Goal: Task Accomplishment & Management: Manage account settings

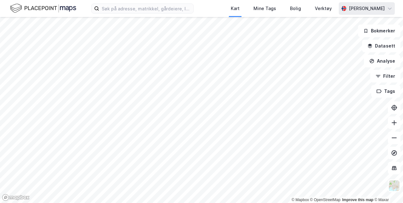
click at [381, 10] on div "[PERSON_NAME]" at bounding box center [367, 9] width 36 height 8
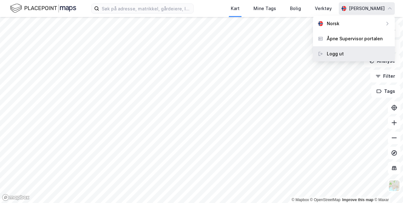
click at [340, 55] on div "Logg ut" at bounding box center [335, 54] width 17 height 8
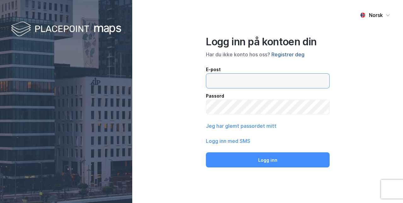
type input "[EMAIL_ADDRESS][DOMAIN_NAME]"
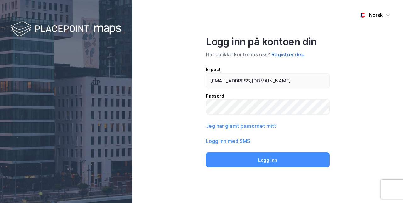
click at [292, 55] on button "Registrer deg" at bounding box center [288, 55] width 33 height 8
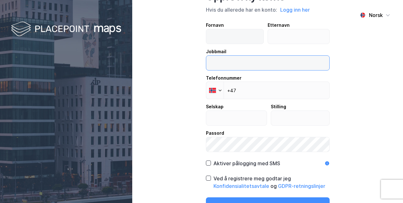
type input "[EMAIL_ADDRESS][DOMAIN_NAME]"
